Goal: Find specific page/section: Find specific page/section

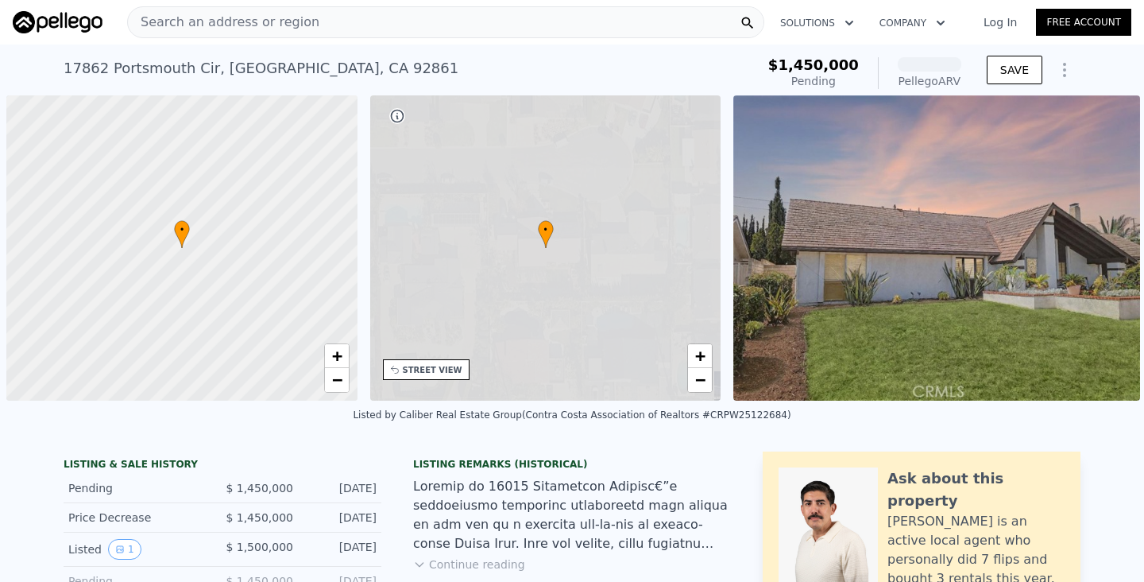
scroll to position [0, 6]
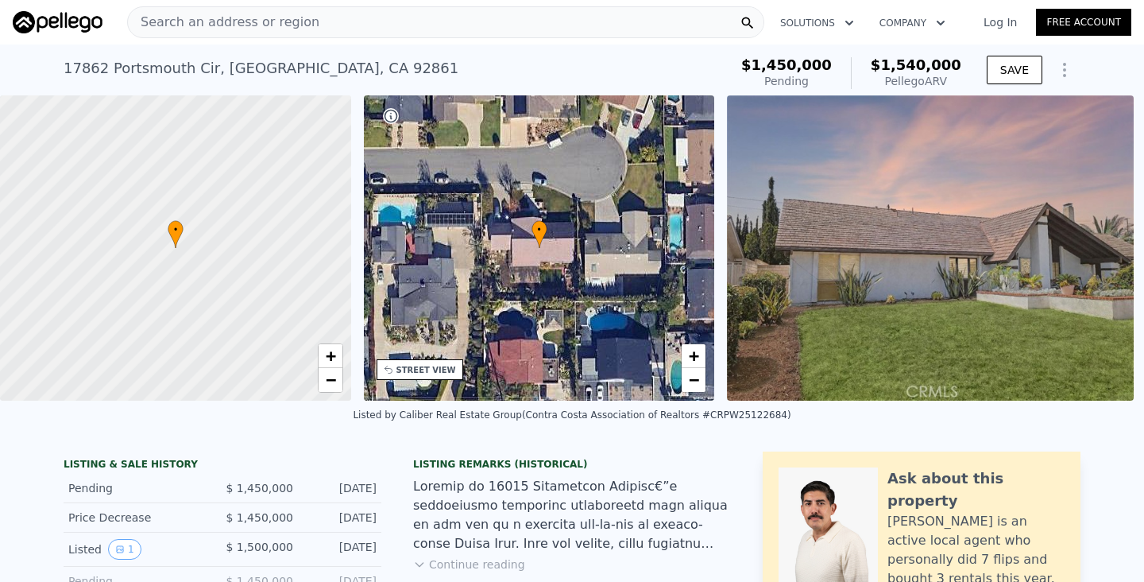
click at [586, 23] on div "Search an address or region" at bounding box center [445, 22] width 637 height 32
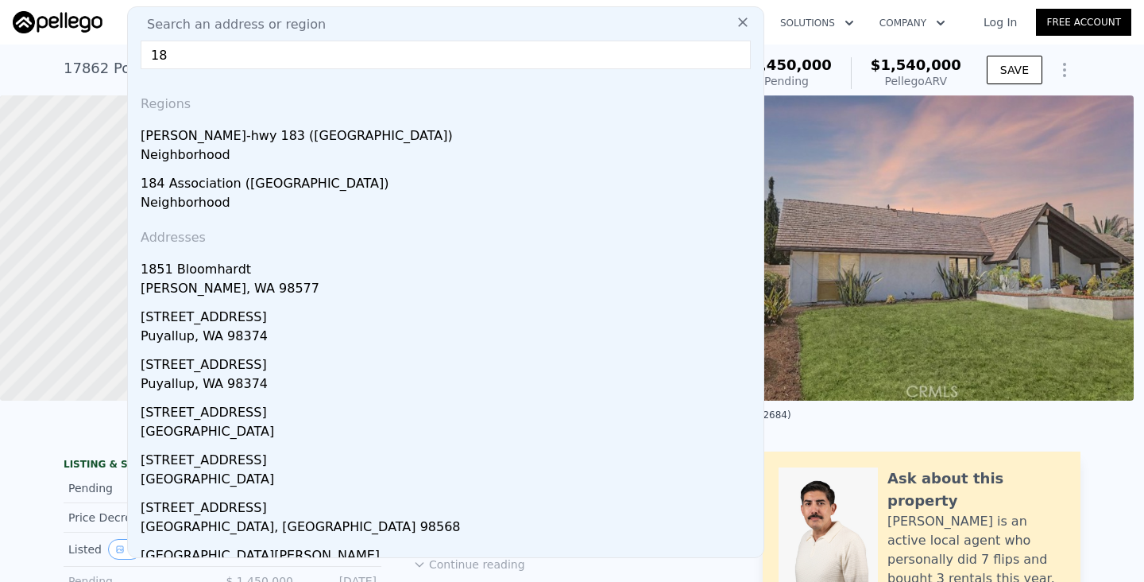
type input "1"
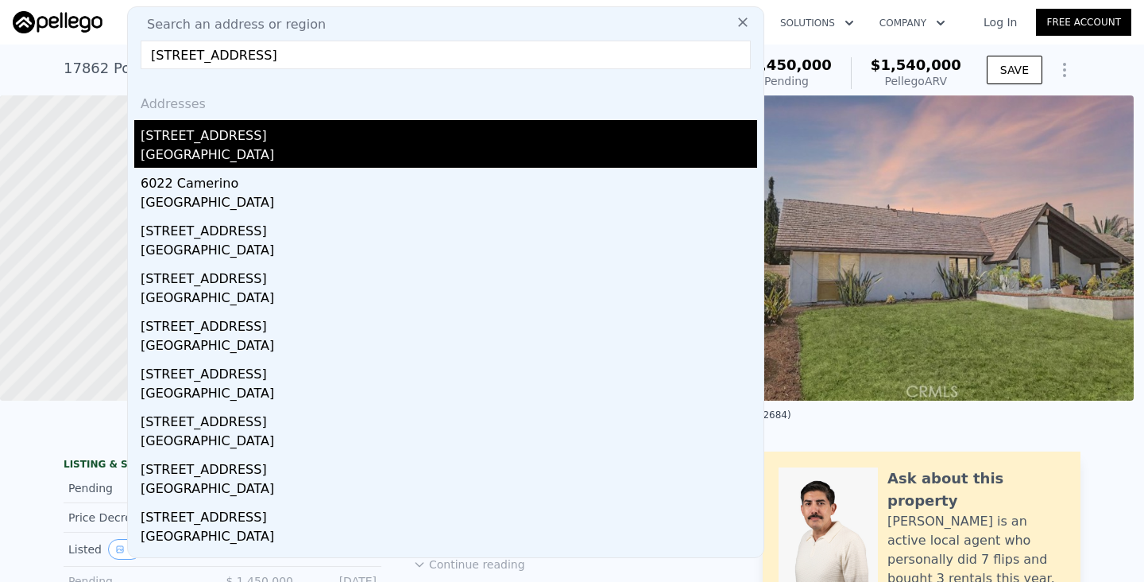
type input "6022 camerino st"
click at [428, 149] on div "Lakewood, CA 90713" at bounding box center [449, 156] width 617 height 22
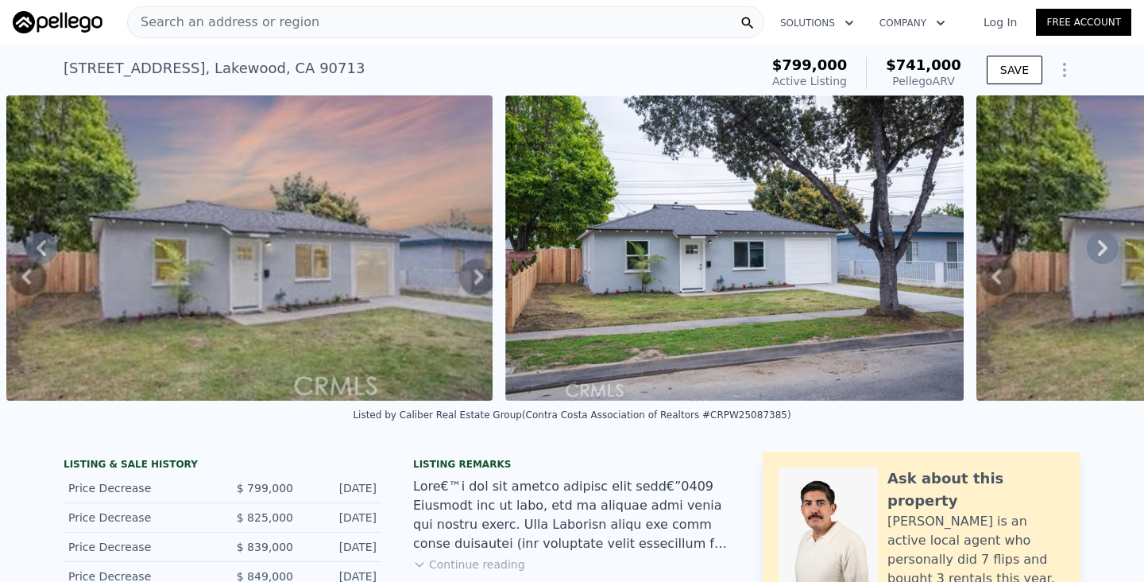
scroll to position [0, 16909]
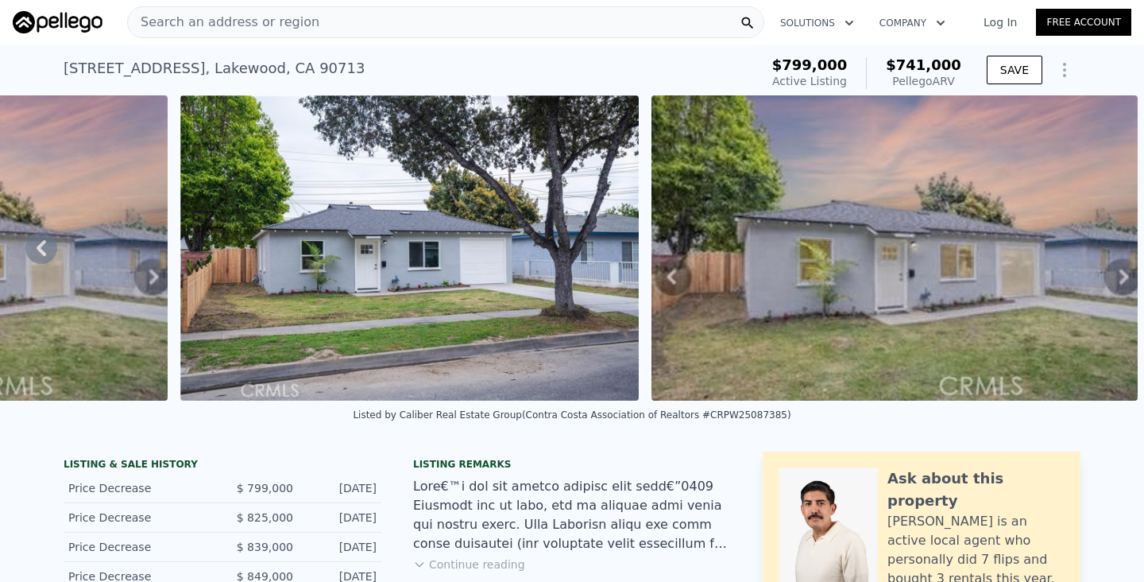
click at [415, 16] on div "Search an address or region" at bounding box center [445, 22] width 637 height 32
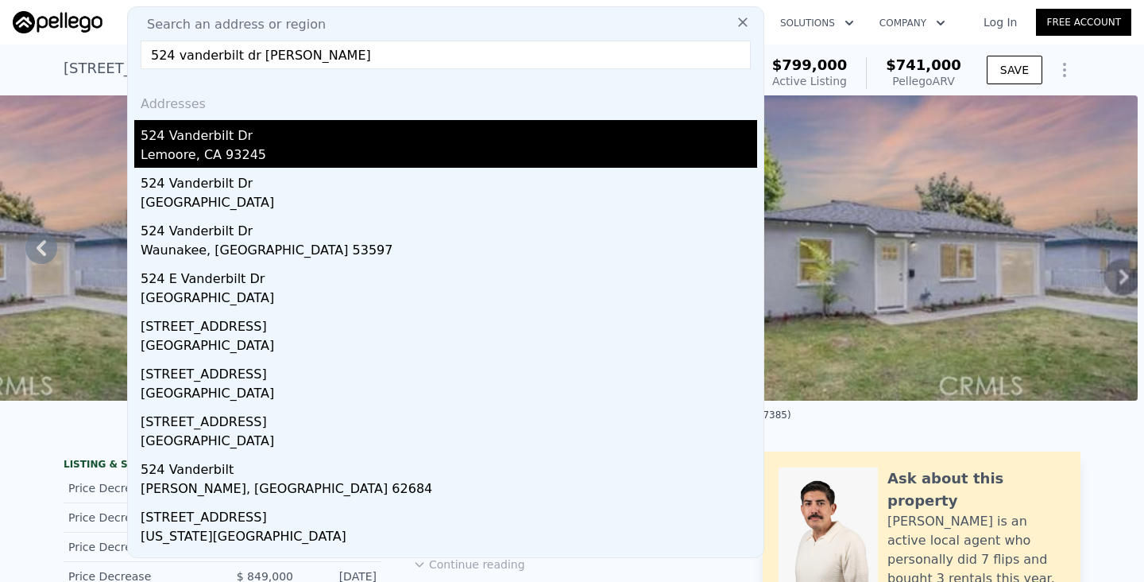
type input "524 vanderbilt dr ca"
click at [182, 131] on div "524 Vanderbilt Dr" at bounding box center [449, 132] width 617 height 25
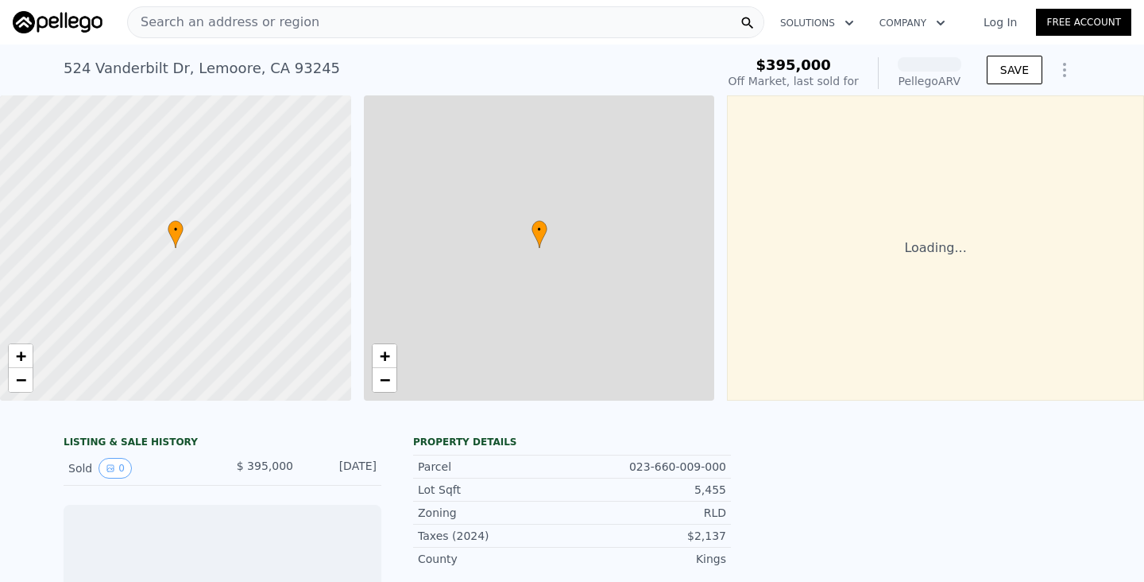
scroll to position [0, 6]
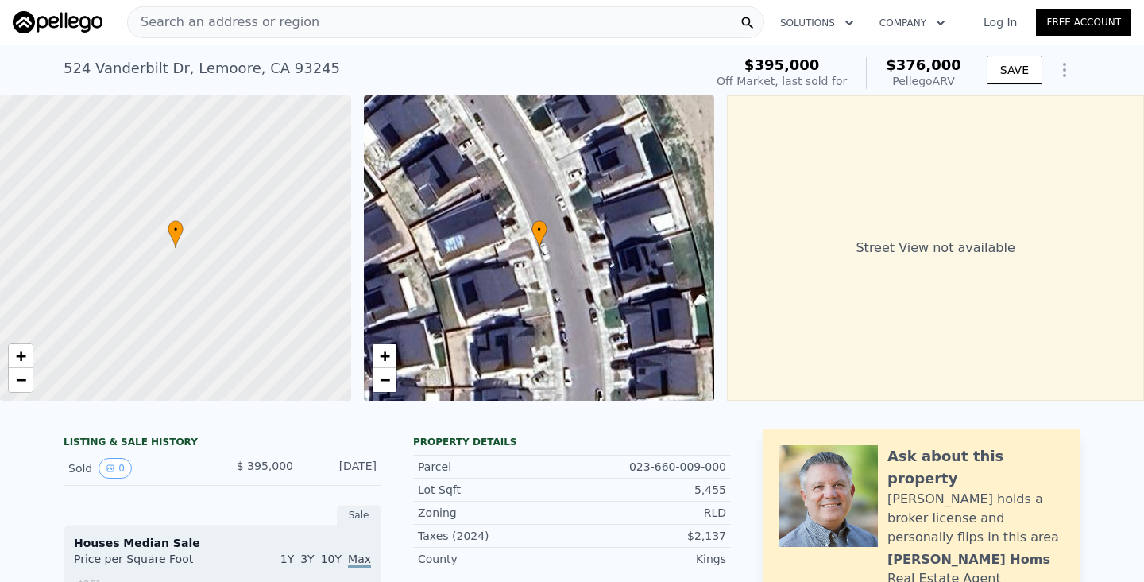
click at [264, 13] on span "Search an address or region" at bounding box center [223, 22] width 191 height 19
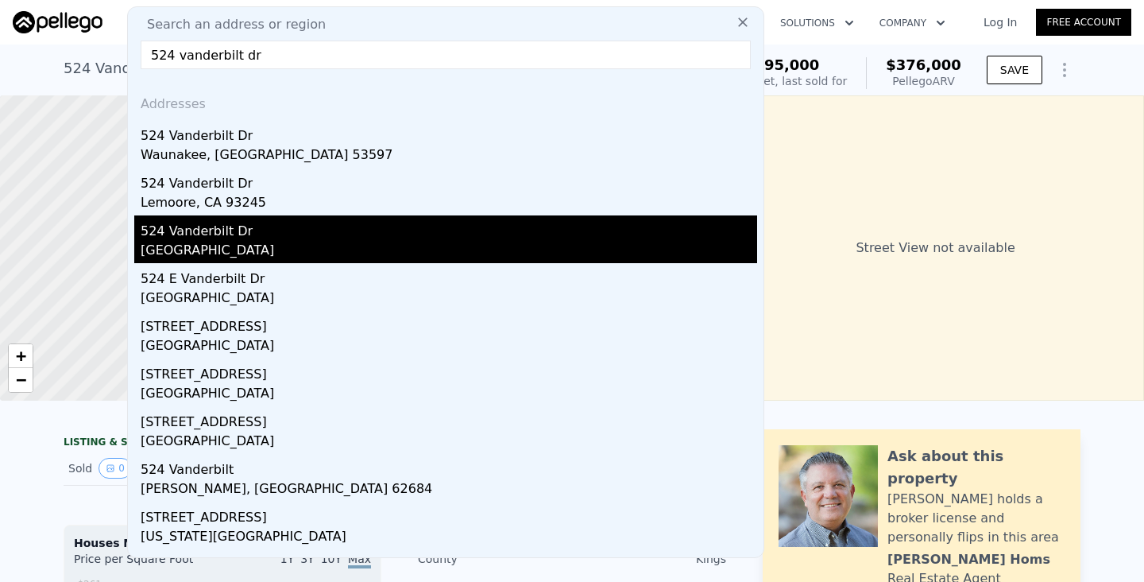
type input "524 vanderbilt dr"
click at [210, 232] on div "524 Vanderbilt Dr" at bounding box center [449, 227] width 617 height 25
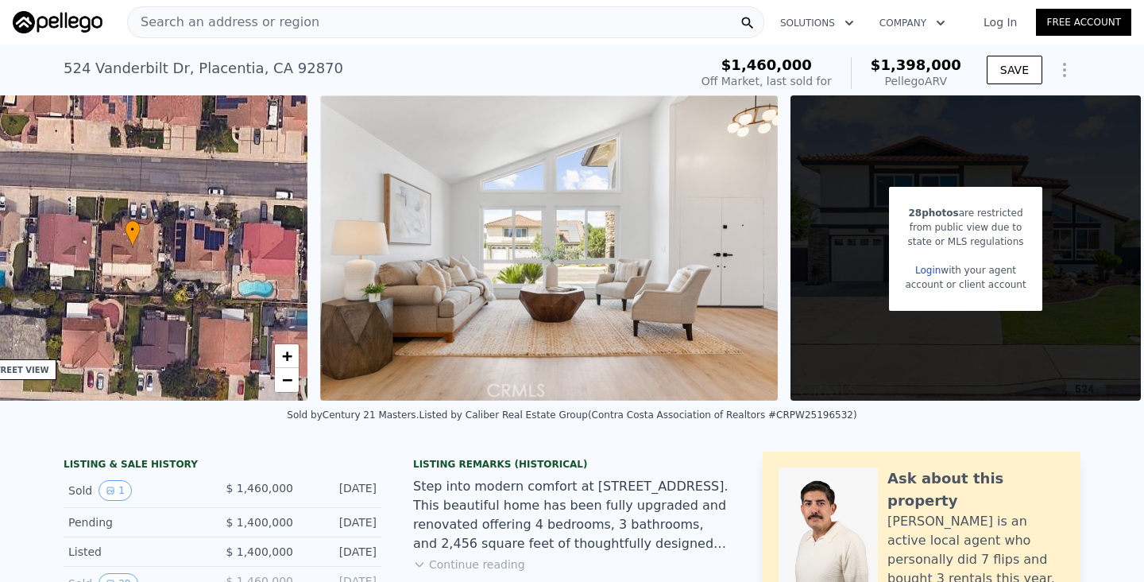
scroll to position [0, 416]
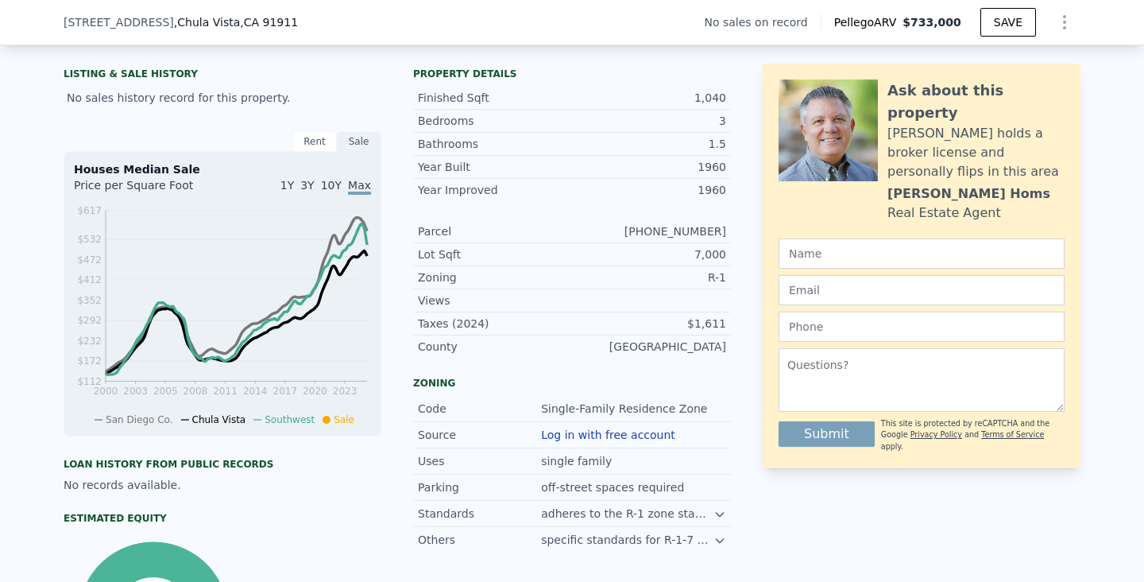
scroll to position [366, 0]
